Goal: Task Accomplishment & Management: Use online tool/utility

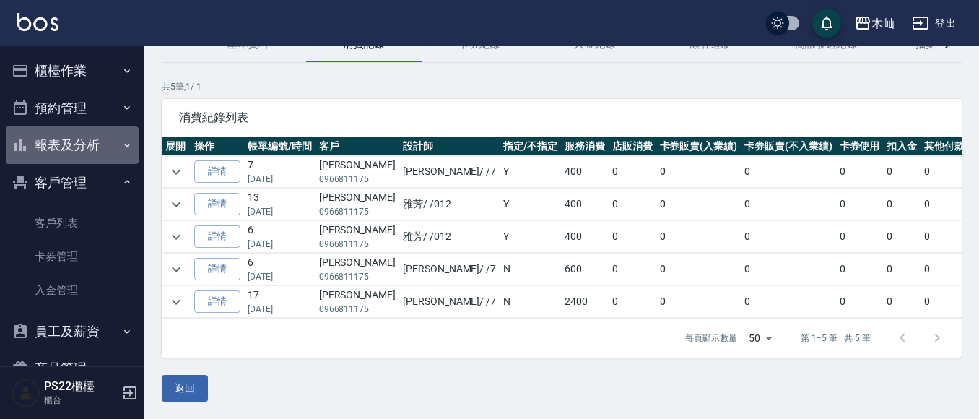
click at [80, 147] on button "報表及分析" at bounding box center [72, 145] width 133 height 38
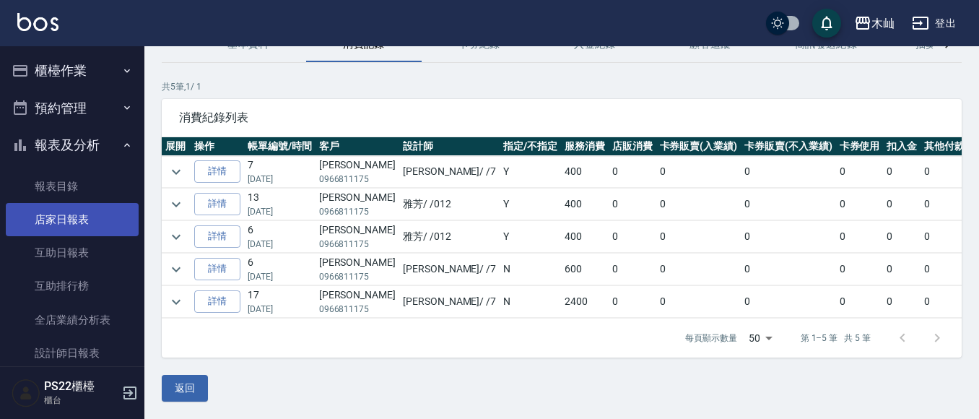
scroll to position [72, 0]
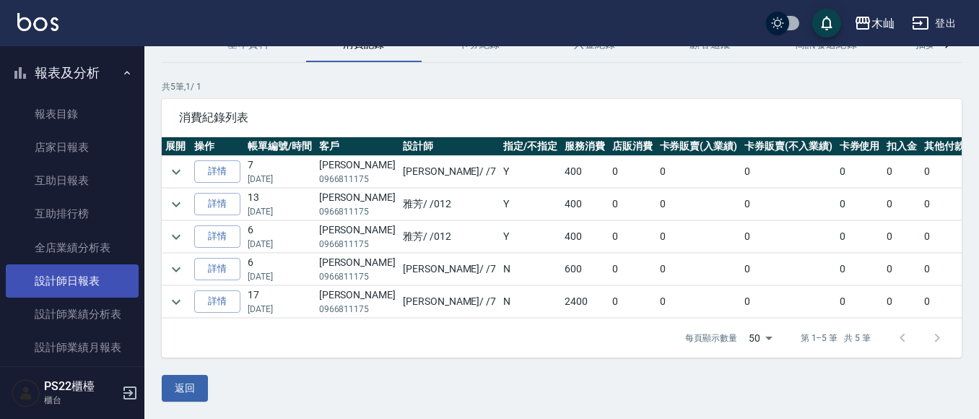
click at [93, 276] on link "設計師日報表" at bounding box center [72, 280] width 133 height 33
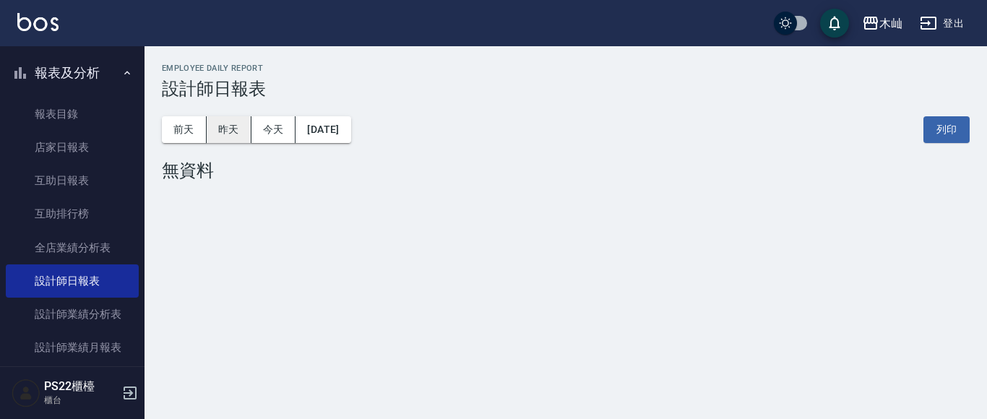
click at [229, 125] on button "昨天" at bounding box center [229, 129] width 45 height 27
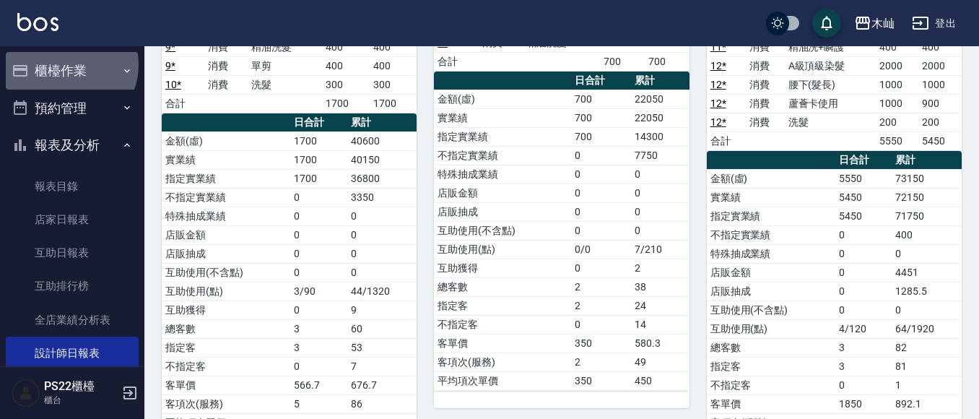
click at [69, 65] on button "櫃檯作業" at bounding box center [72, 71] width 133 height 38
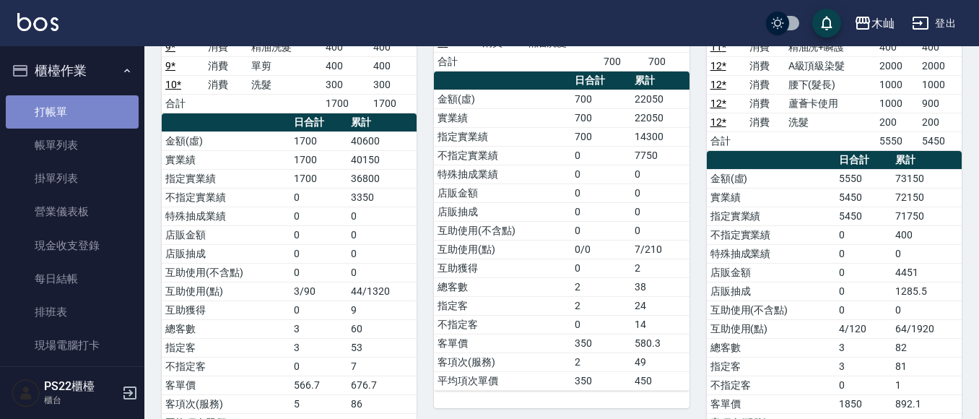
click at [74, 98] on link "打帳單" at bounding box center [72, 111] width 133 height 33
